Goal: Task Accomplishment & Management: Complete application form

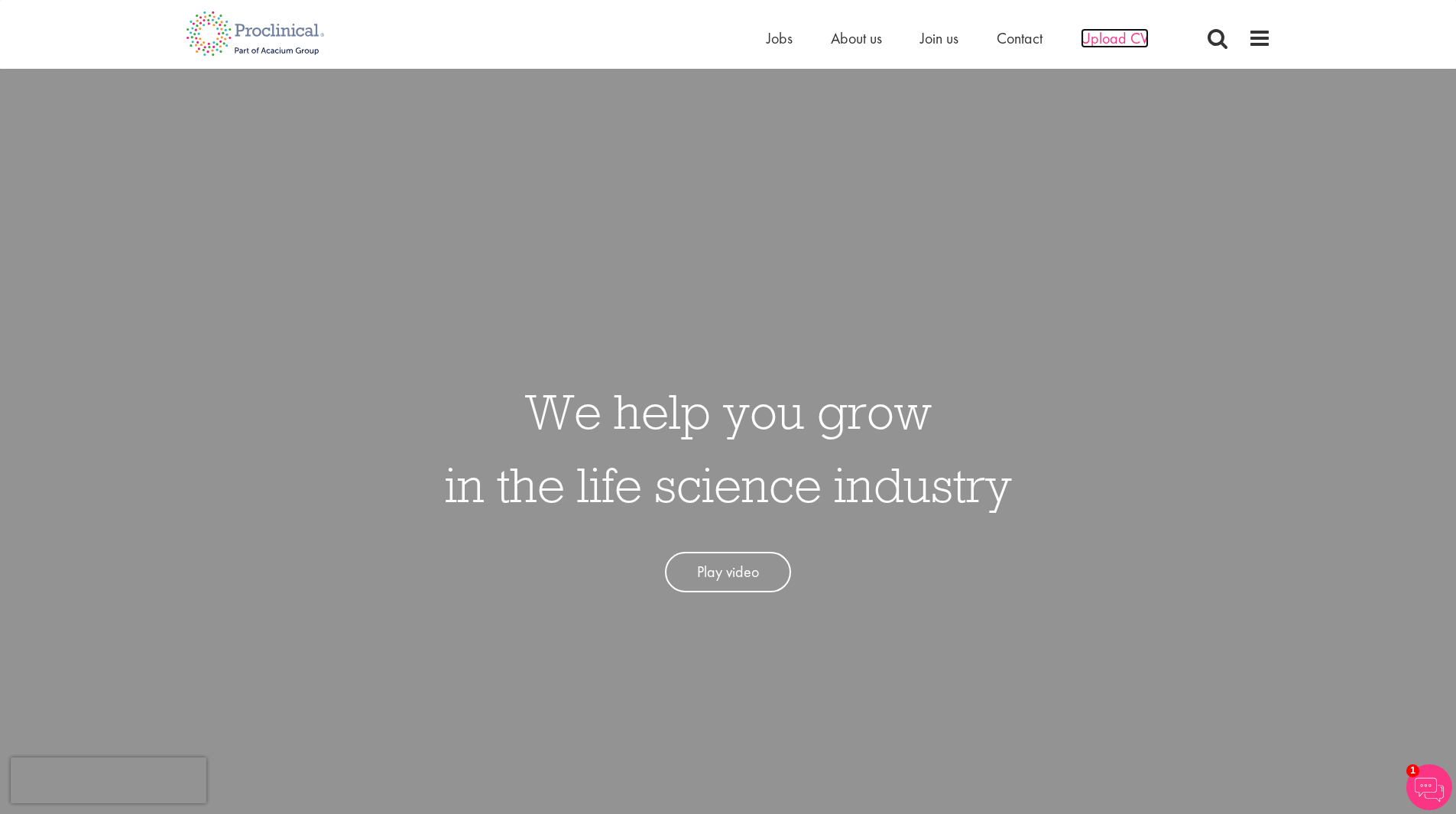
click at [1117, 43] on span "Upload CV" at bounding box center [1114, 38] width 68 height 20
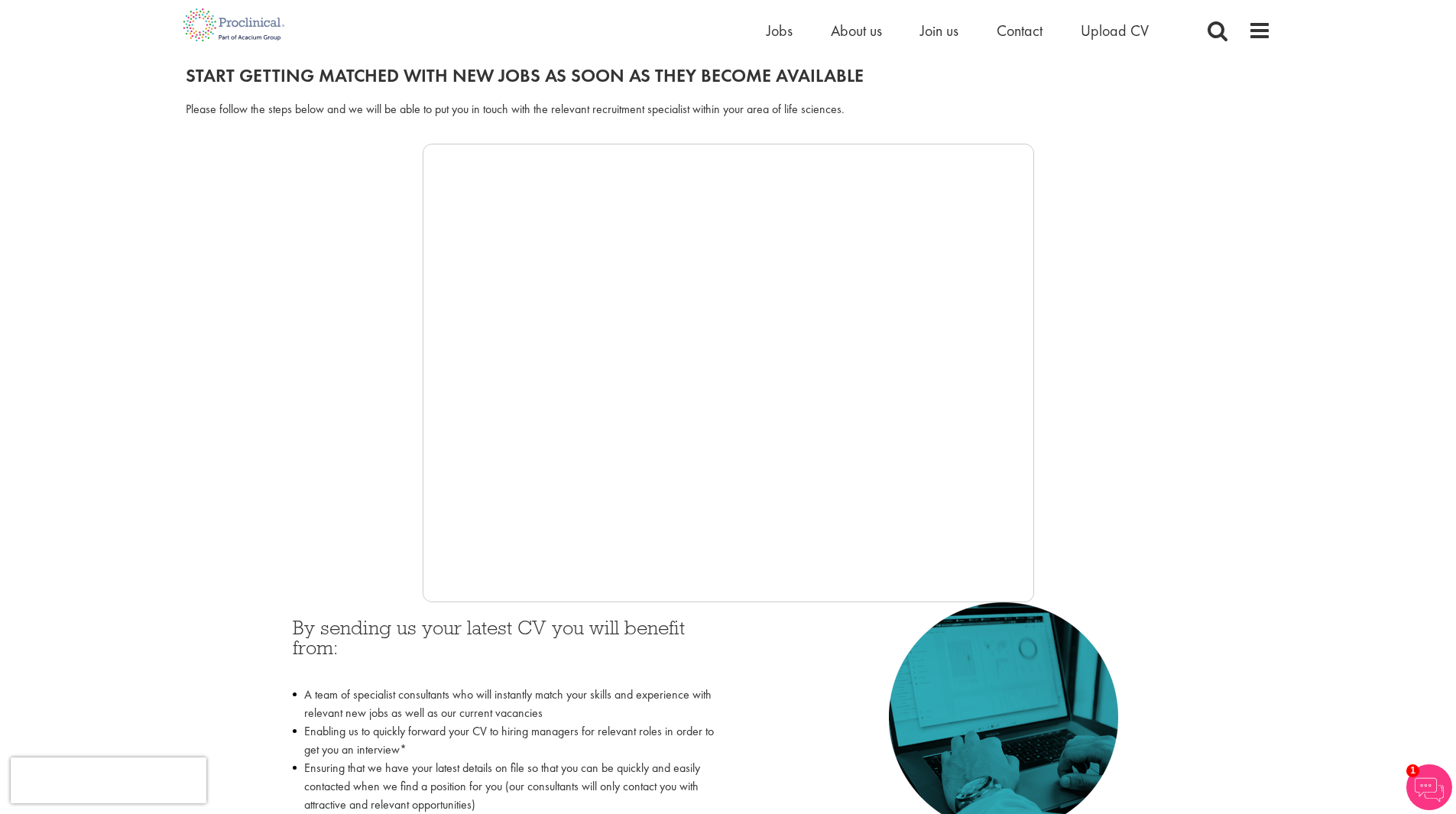
scroll to position [165, 0]
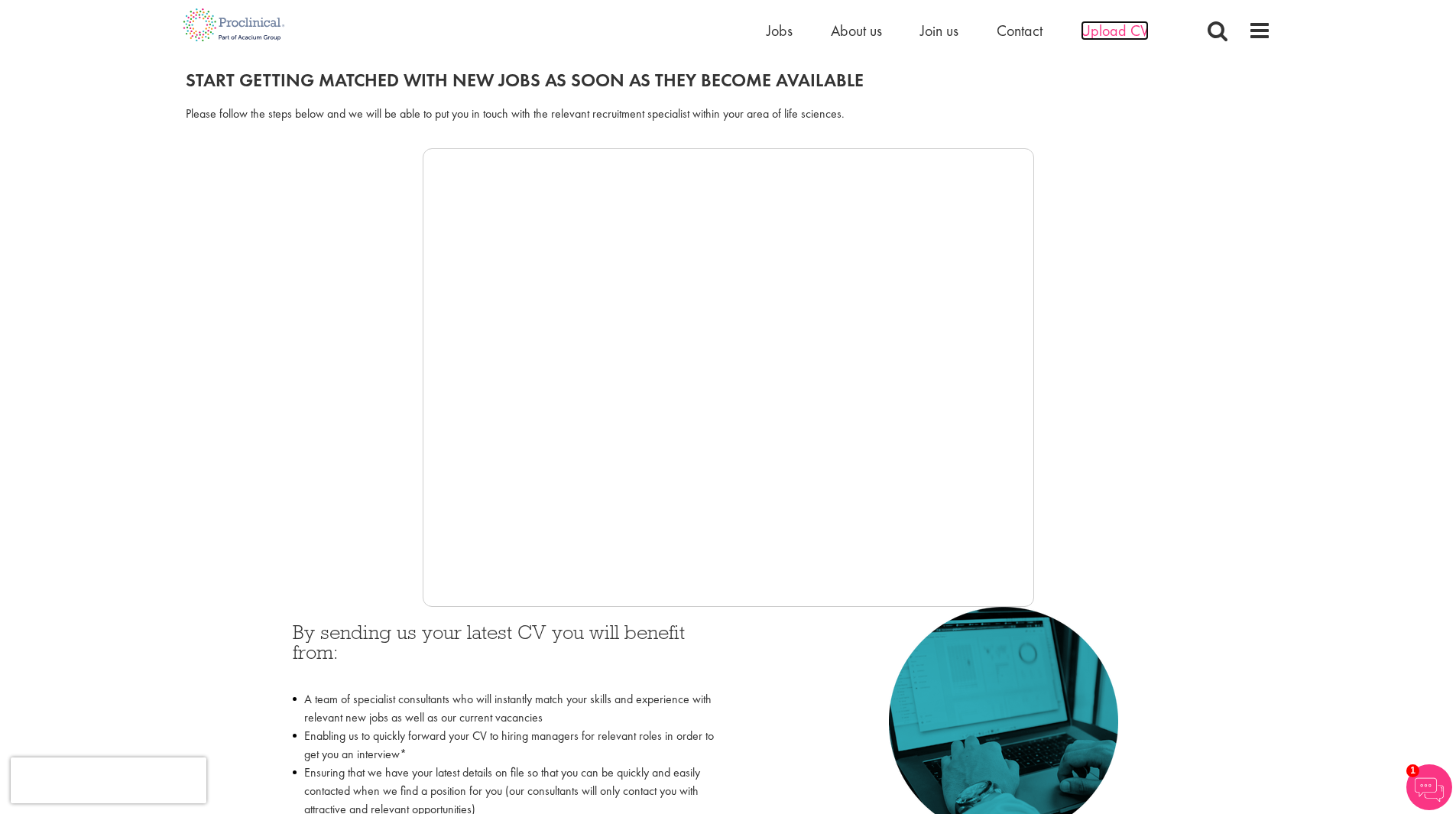
click at [1112, 28] on span "Upload CV" at bounding box center [1114, 30] width 68 height 20
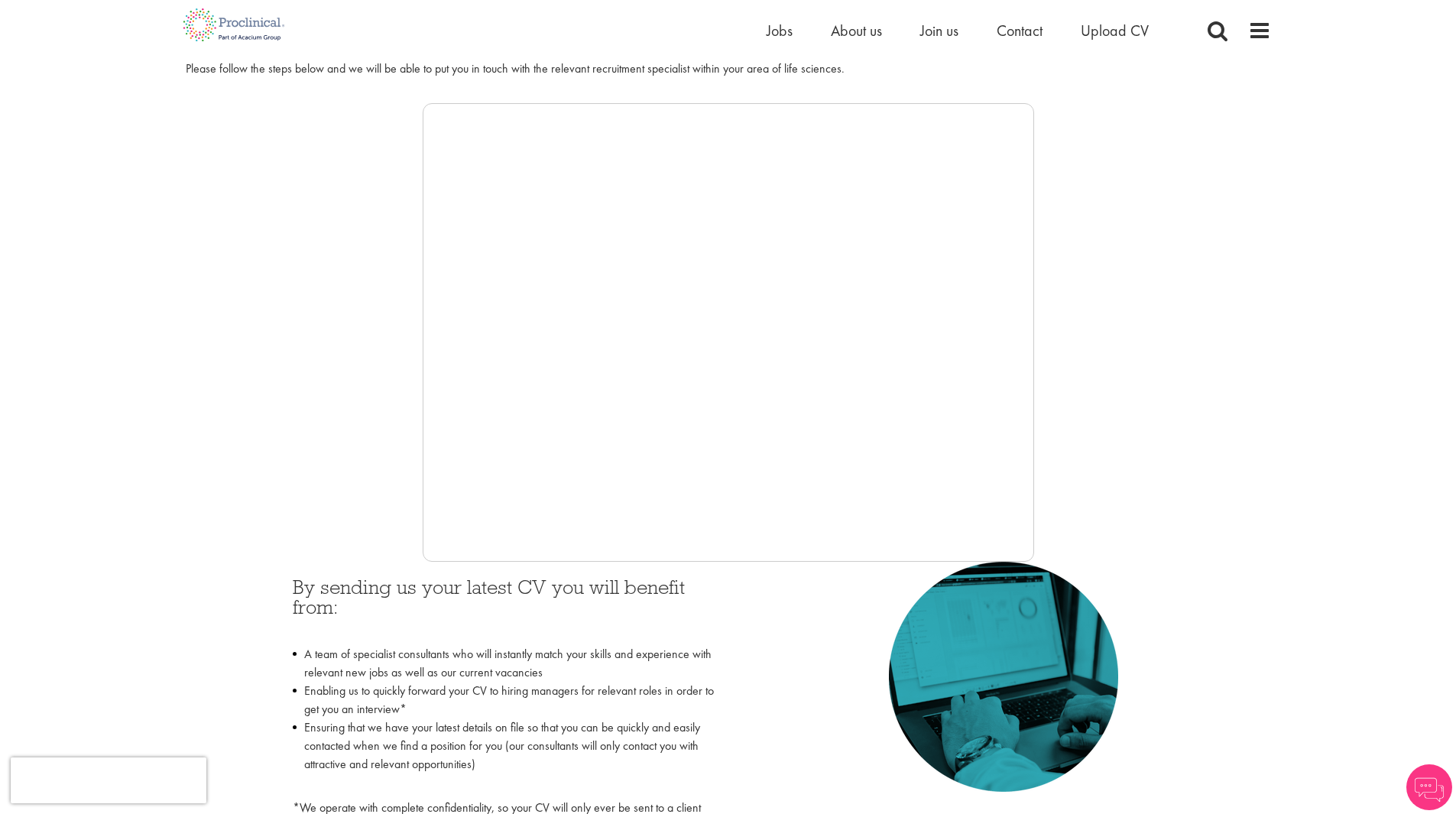
scroll to position [229, 0]
